Goal: Task Accomplishment & Management: Manage account settings

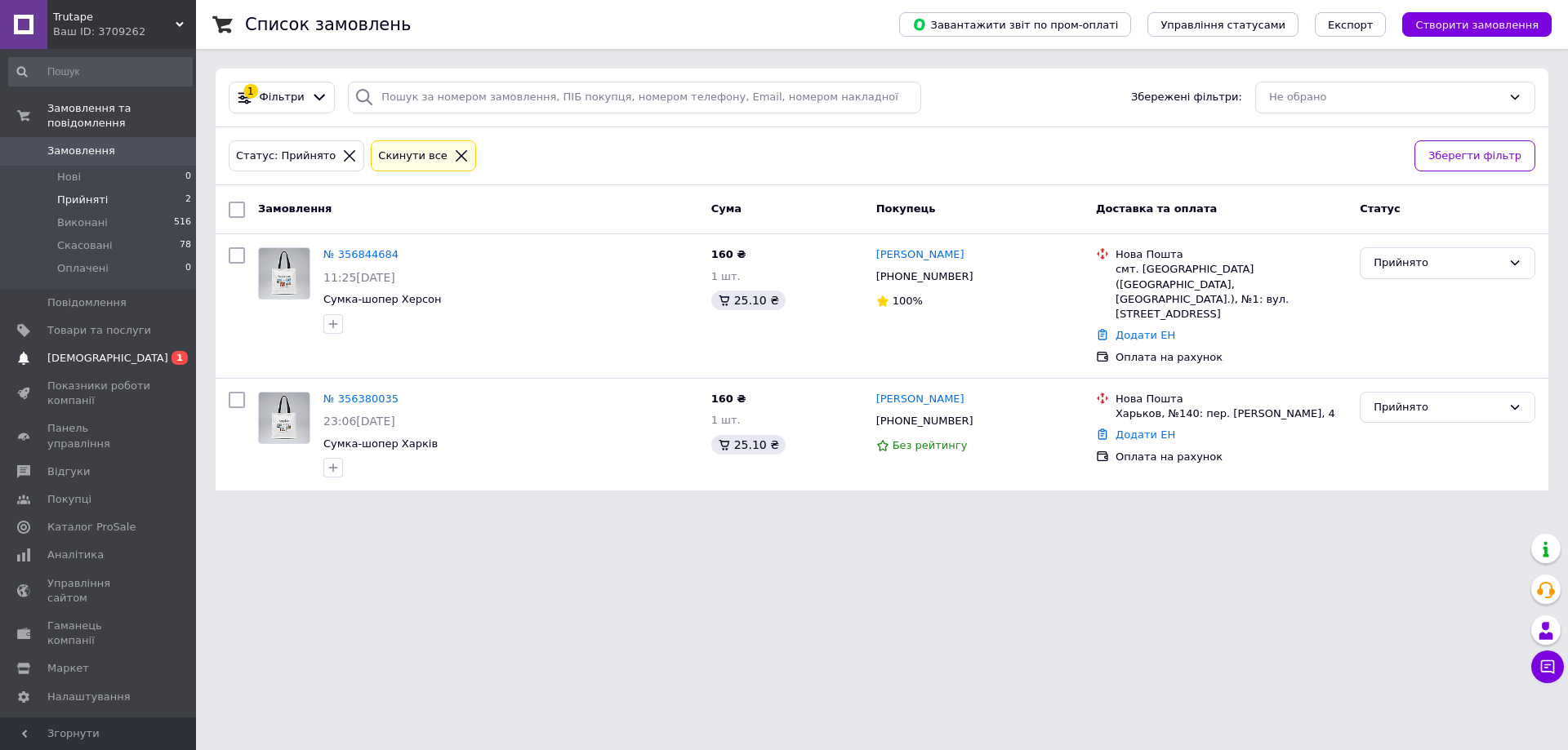
click at [131, 351] on span "[DEMOGRAPHIC_DATA]" at bounding box center [99, 358] width 104 height 14
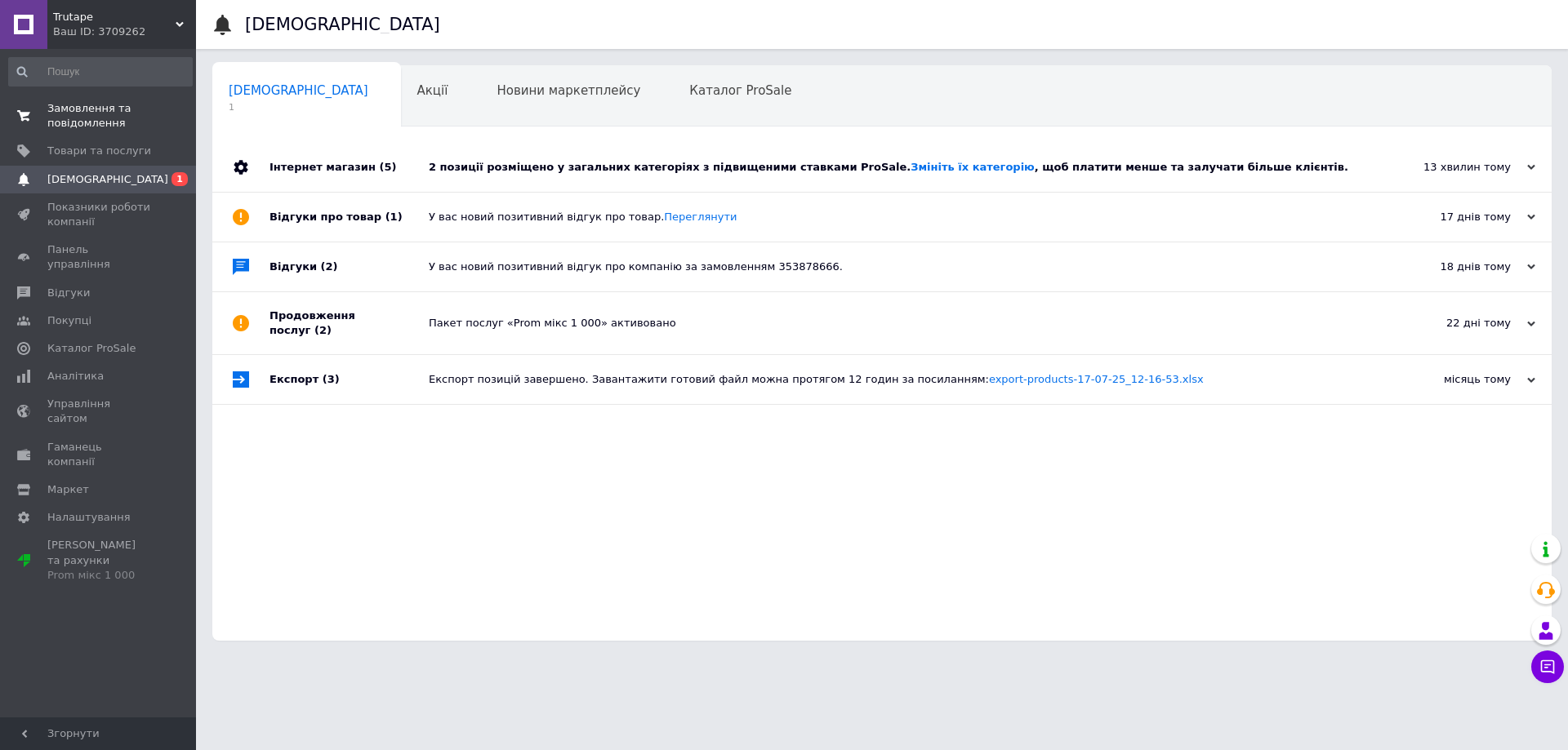
click at [149, 107] on span "Замовлення та повідомлення" at bounding box center [99, 115] width 104 height 29
